Goal: Answer question/provide support

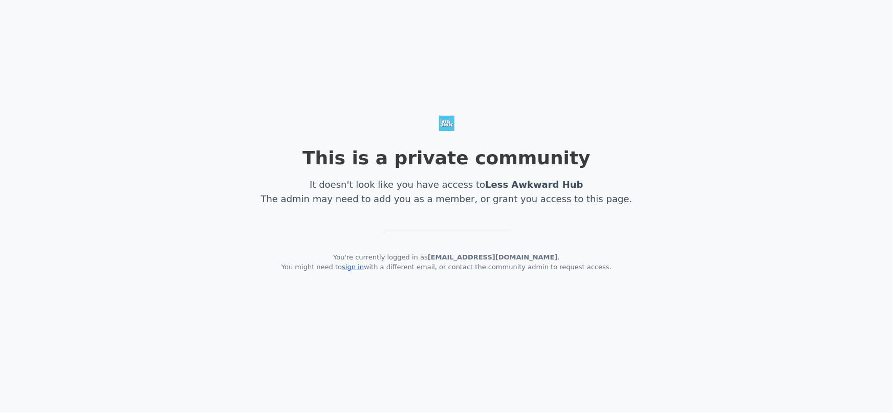
click at [362, 269] on link "sign in" at bounding box center [353, 267] width 22 height 8
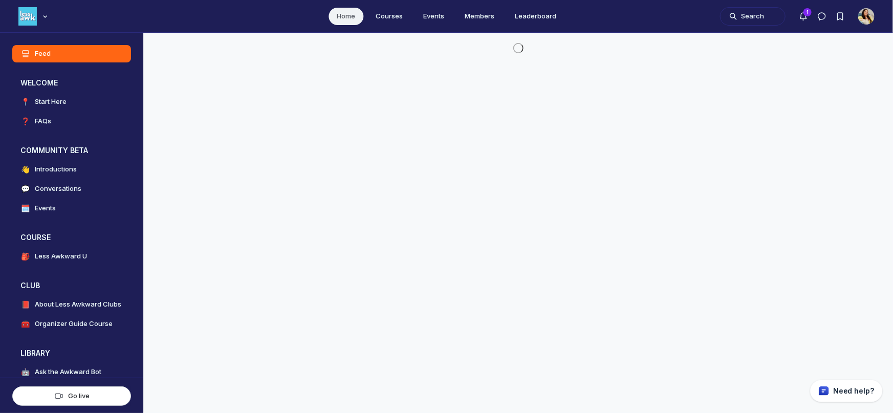
scroll to position [2845, 1960]
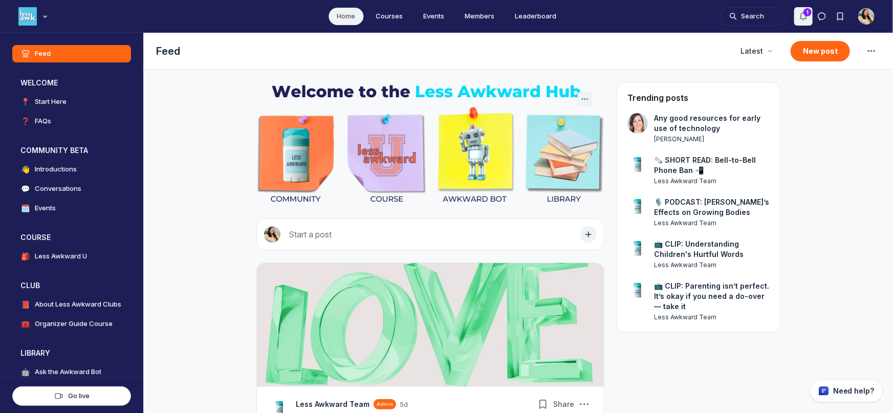
click at [800, 20] on icon "Notifications" at bounding box center [803, 16] width 10 height 10
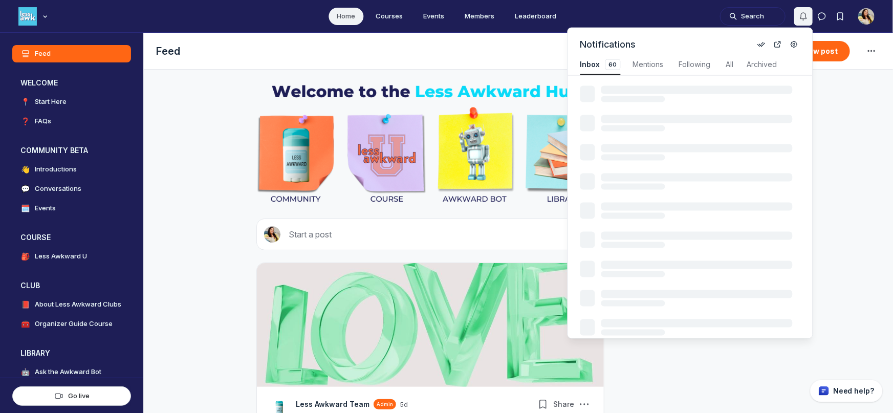
scroll to position [1384, 2184]
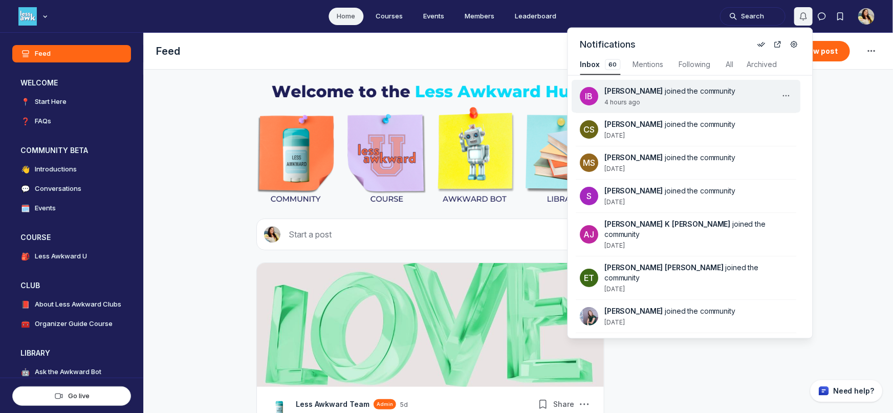
click at [730, 106] on div "IB Iulia Brozman joined the community 4 hours ago" at bounding box center [686, 96] width 229 height 33
click at [736, 96] on div "Iulia Brozman joined the community 4 hours ago" at bounding box center [692, 96] width 175 height 20
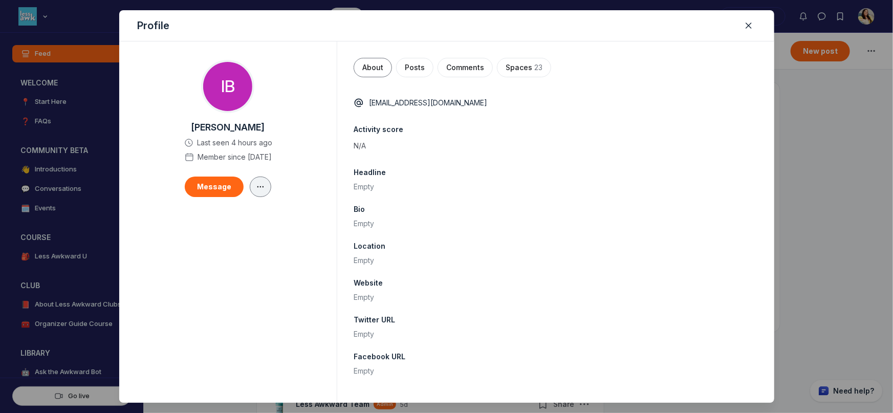
click at [265, 189] on button "button" at bounding box center [260, 187] width 21 height 20
click at [257, 210] on button "Edit" at bounding box center [201, 216] width 122 height 17
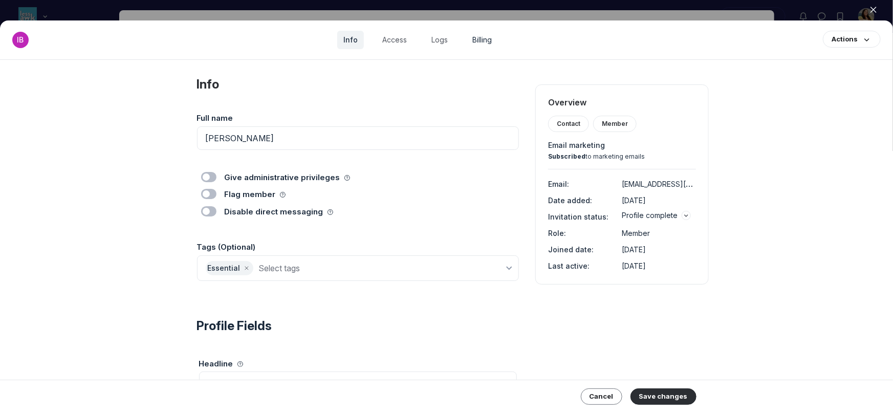
click at [492, 39] on link "Billing" at bounding box center [482, 40] width 32 height 18
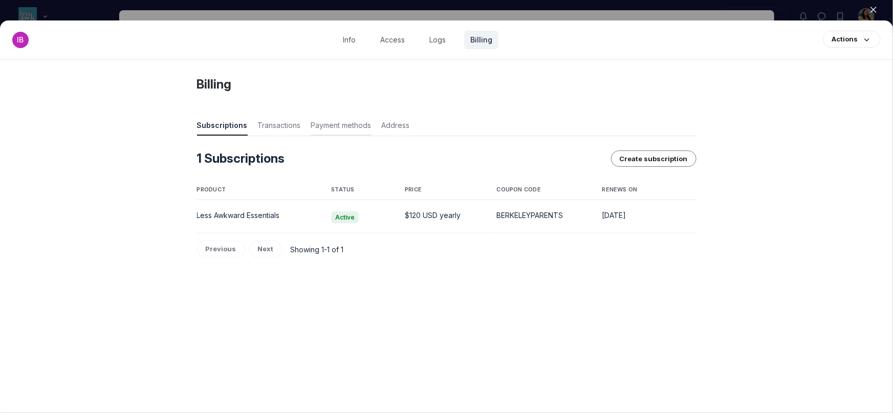
click at [331, 130] on span "Payment methods" at bounding box center [341, 127] width 60 height 14
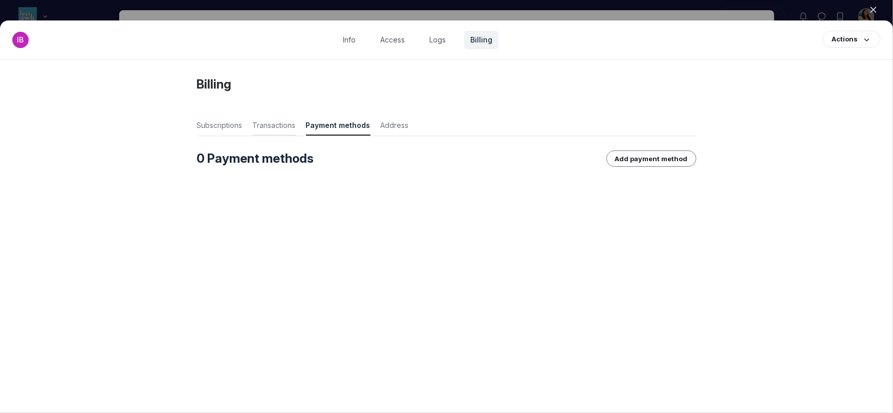
click at [273, 125] on span "Transactions" at bounding box center [274, 127] width 43 height 14
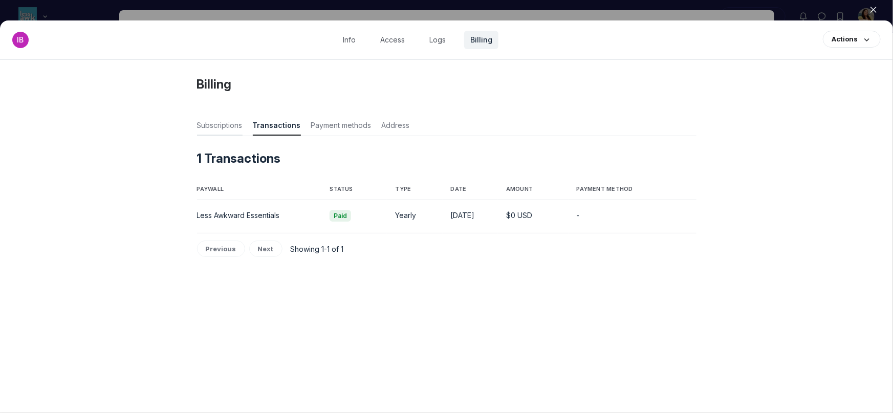
click at [208, 122] on span "Subscriptions" at bounding box center [220, 127] width 46 height 14
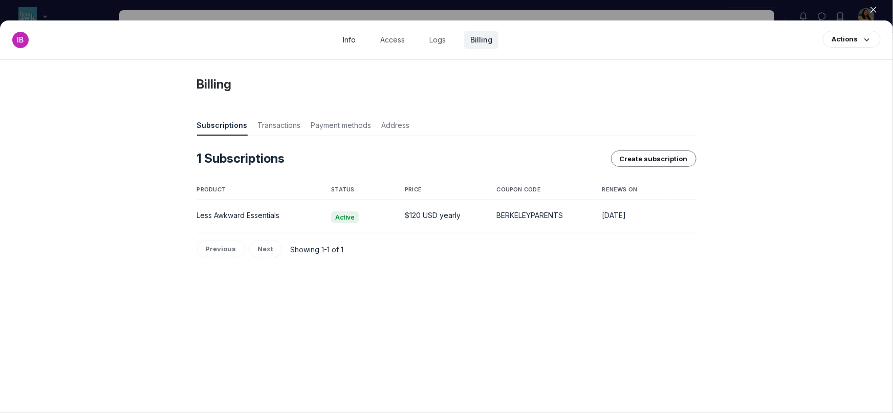
click at [357, 38] on link "Info" at bounding box center [349, 40] width 25 height 18
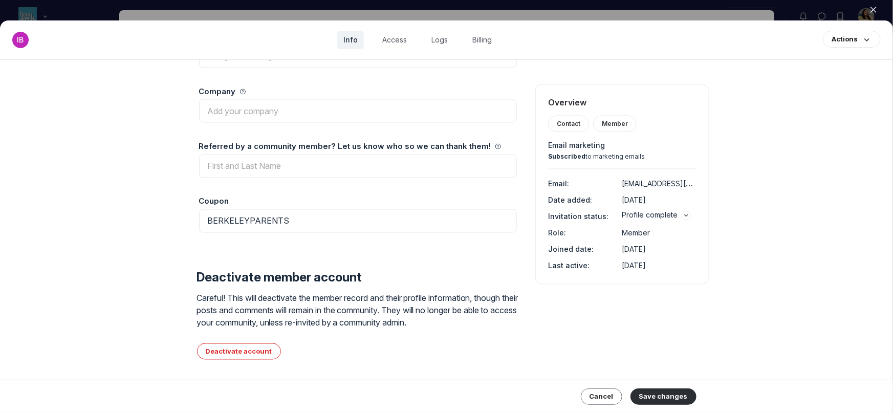
scroll to position [879, 0]
click at [397, 42] on link "Access" at bounding box center [394, 40] width 37 height 18
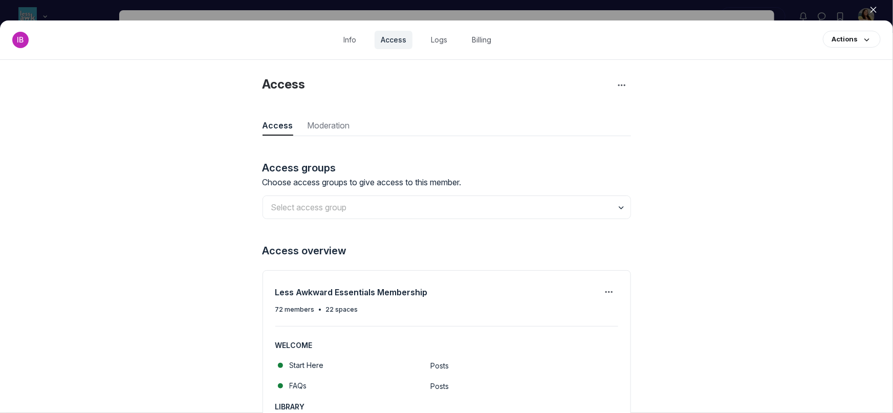
scroll to position [1382, 2973]
click at [603, 208] on input "text" at bounding box center [446, 207] width 367 height 23
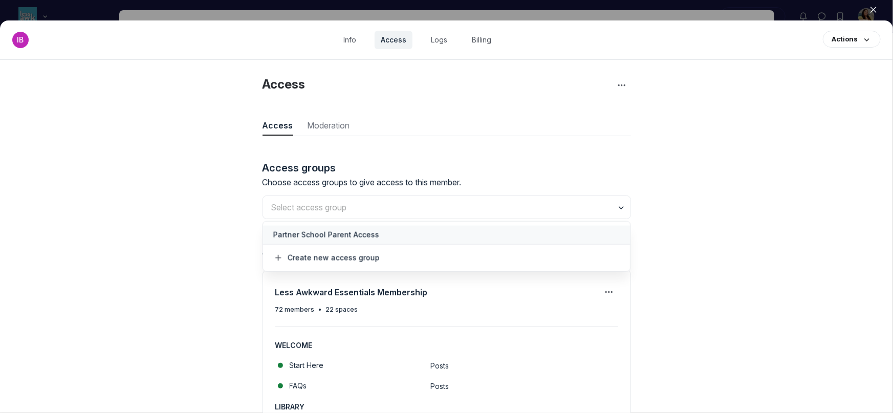
click at [596, 234] on span "Partner School Parent Access" at bounding box center [446, 235] width 347 height 10
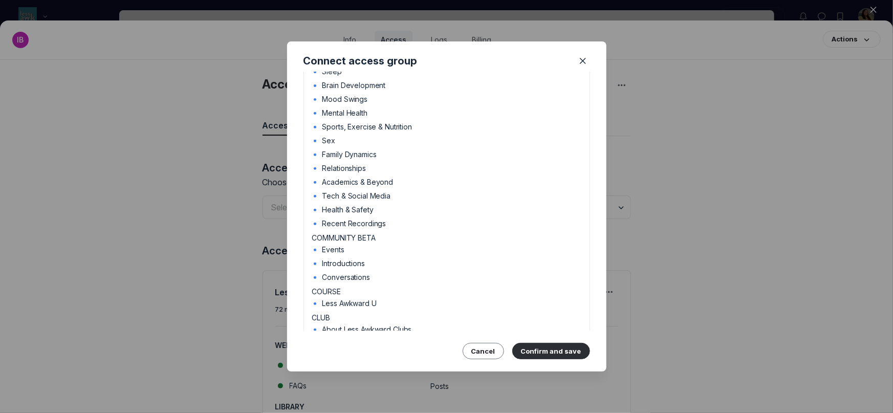
scroll to position [234, 0]
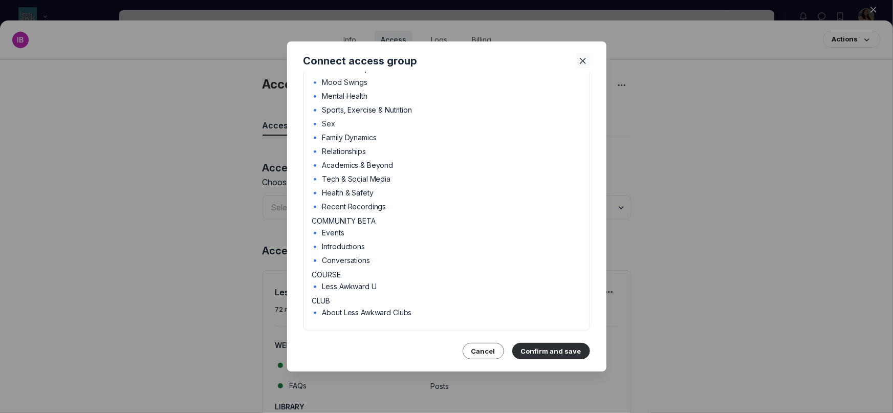
click at [589, 60] on button "Close" at bounding box center [583, 61] width 14 height 14
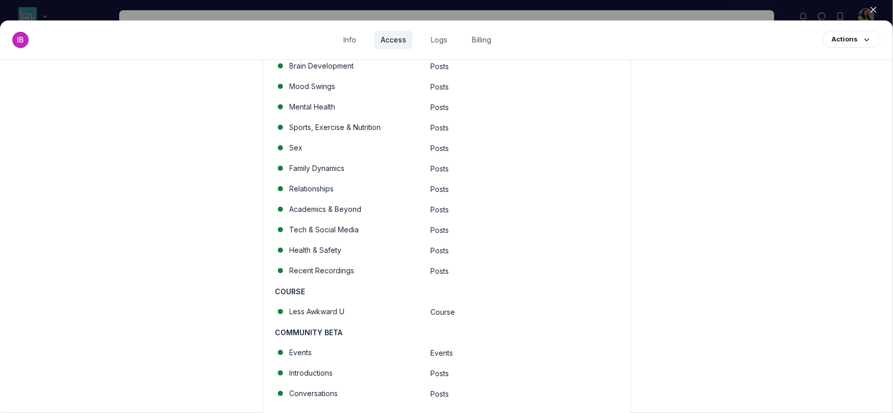
scroll to position [621, 0]
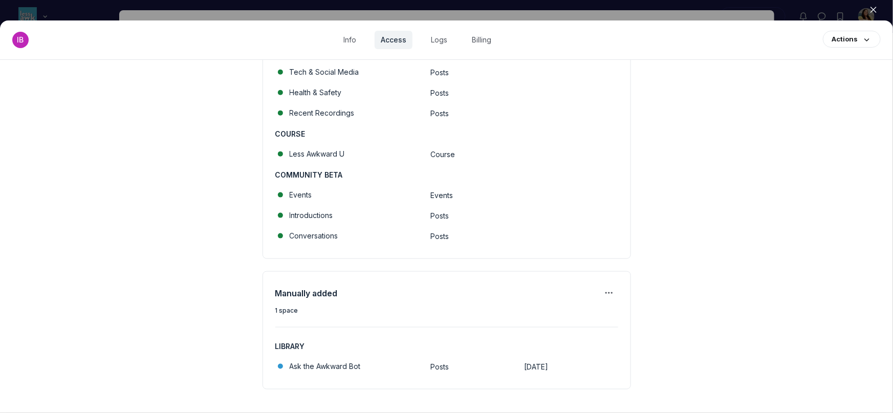
click at [867, 10] on button "Close" at bounding box center [873, 9] width 23 height 15
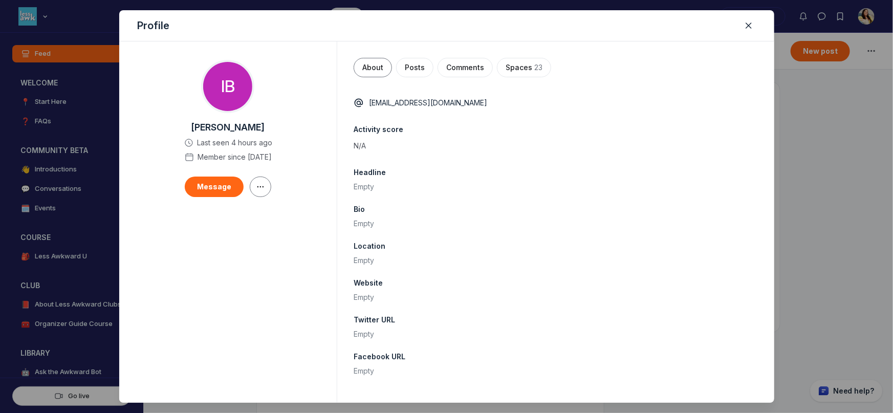
scroll to position [2845, 1960]
click at [742, 28] on button "Close" at bounding box center [748, 25] width 14 height 14
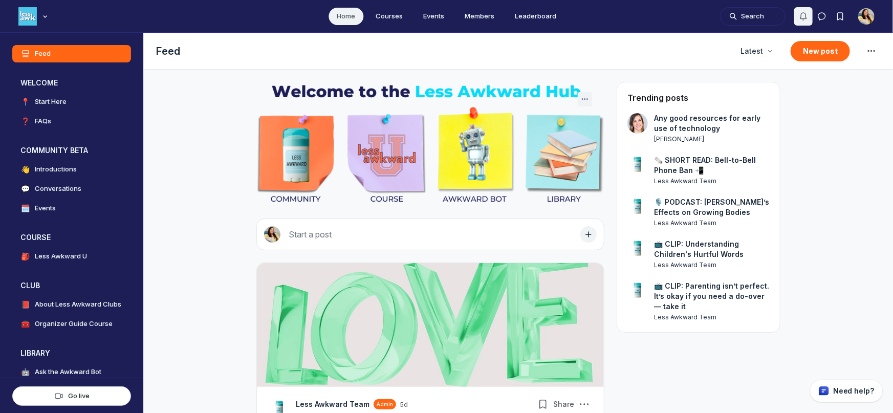
click at [806, 15] on icon "Notifications" at bounding box center [803, 16] width 10 height 10
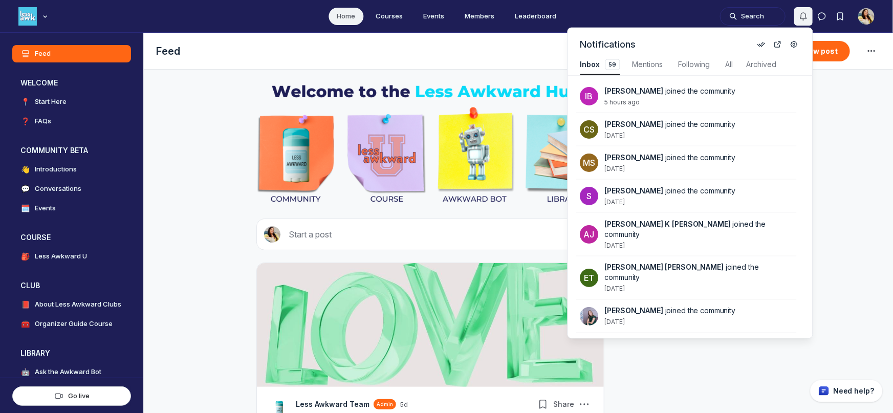
scroll to position [1384, 2183]
click at [39, 19] on div "Main navigation bar" at bounding box center [34, 16] width 32 height 18
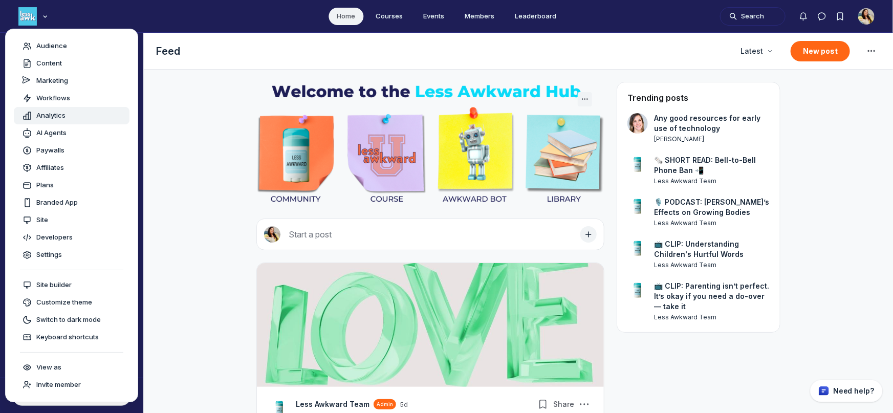
click at [55, 118] on span "Analytics" at bounding box center [50, 116] width 29 height 10
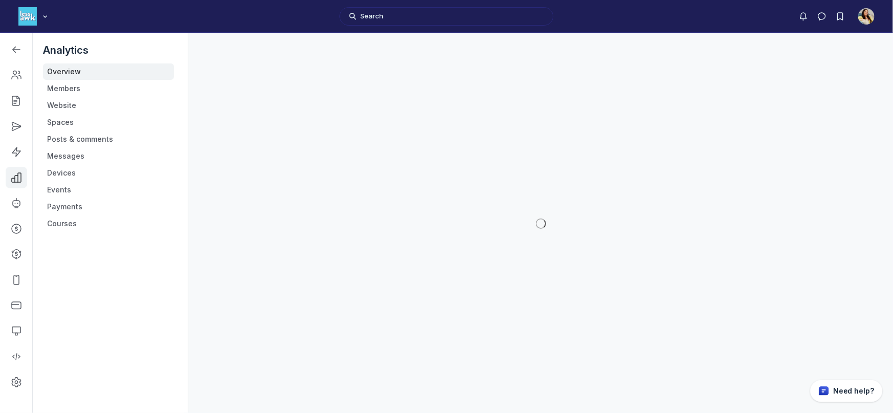
scroll to position [3004, 1458]
click at [66, 203] on link "Payments" at bounding box center [108, 207] width 131 height 16
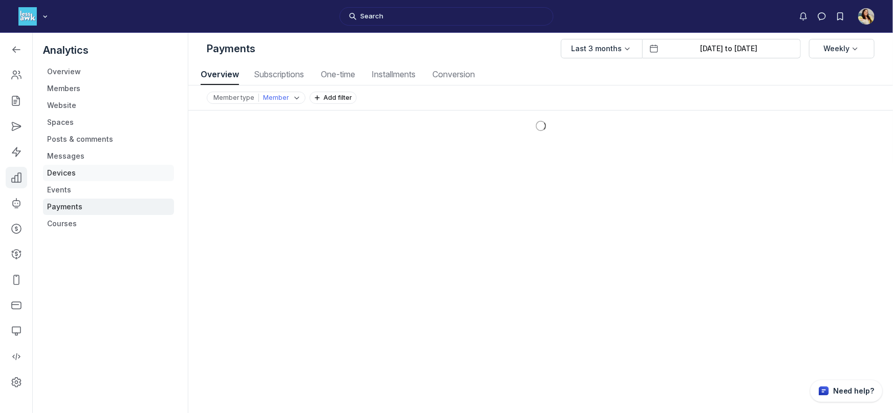
scroll to position [1384, 4375]
click at [297, 75] on span "Subscriptions" at bounding box center [279, 74] width 56 height 8
